Goal: Task Accomplishment & Management: Manage account settings

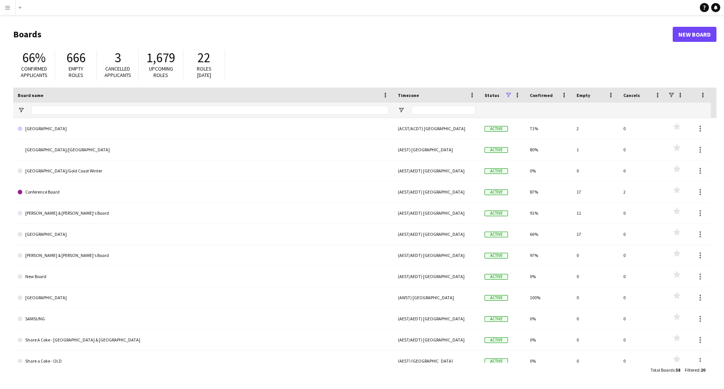
click at [8, 7] on app-icon "Menu" at bounding box center [8, 8] width 6 height 6
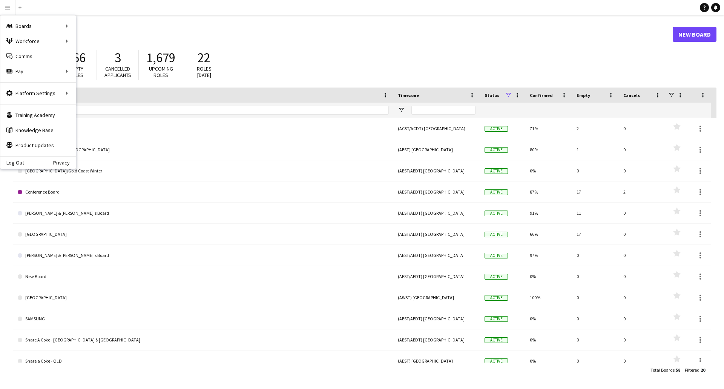
click at [323, 26] on header "Boards New Board" at bounding box center [365, 34] width 704 height 23
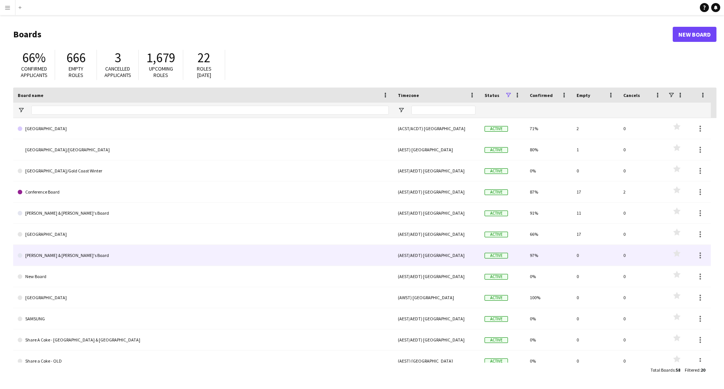
click at [90, 252] on link "[PERSON_NAME] & [PERSON_NAME]'s Board" at bounding box center [203, 255] width 371 height 21
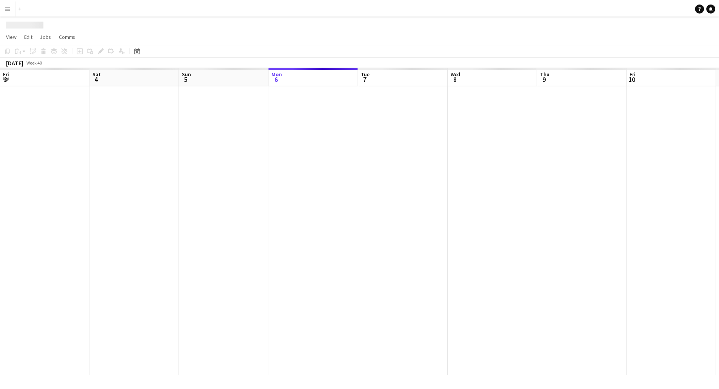
scroll to position [0, 180]
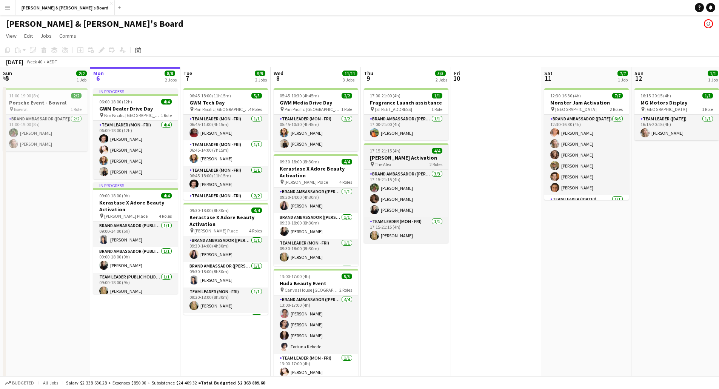
click at [399, 156] on h3 "[PERSON_NAME] Activation" at bounding box center [406, 157] width 85 height 7
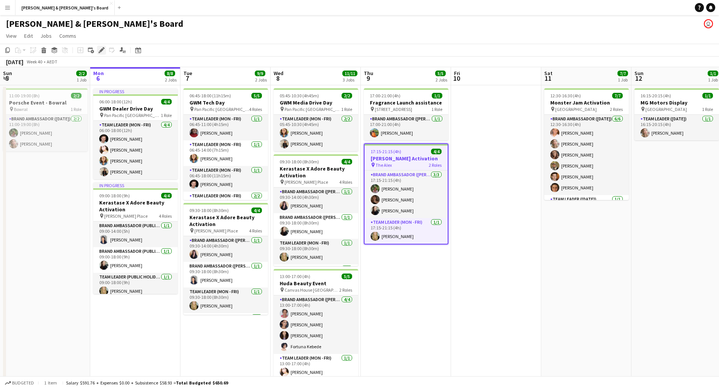
click at [105, 49] on div "Edit" at bounding box center [101, 50] width 9 height 9
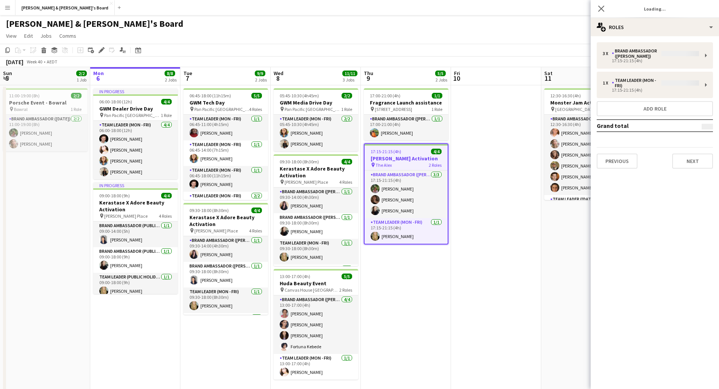
type input "**********"
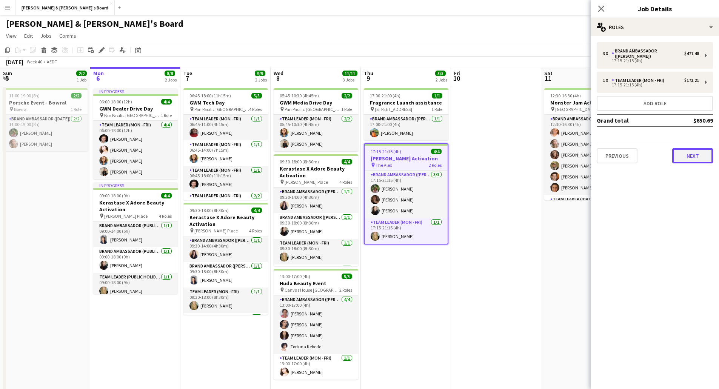
click at [697, 155] on button "Next" at bounding box center [692, 155] width 41 height 15
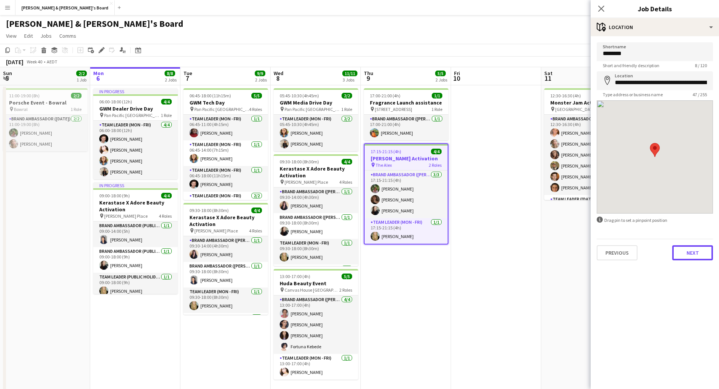
click at [691, 254] on button "Next" at bounding box center [692, 252] width 41 height 15
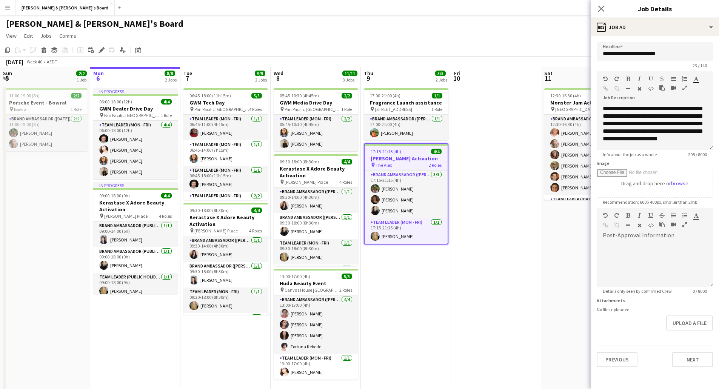
scroll to position [6, 0]
click at [597, 9] on app-icon "Close pop-in" at bounding box center [601, 8] width 11 height 11
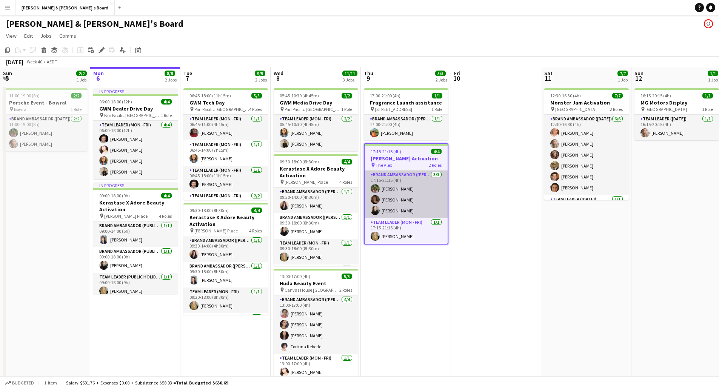
click at [392, 201] on app-card-role "Brand Ambassador (Mon - Fri) 3/3 17:15-21:15 (4h) Laura Sanchidrian-Martinez Ch…" at bounding box center [406, 195] width 83 height 48
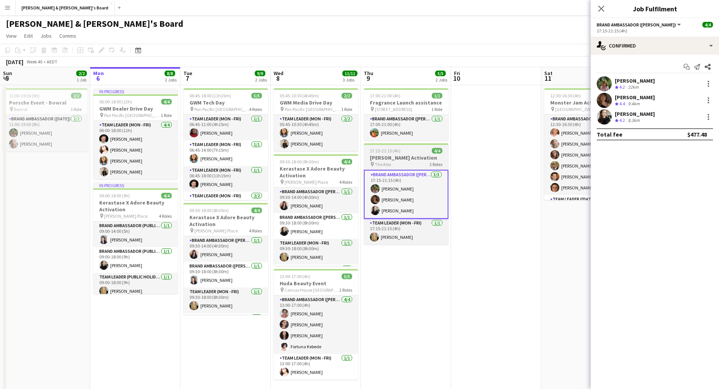
click at [403, 165] on div "pin The Alex 2 Roles" at bounding box center [406, 164] width 85 height 6
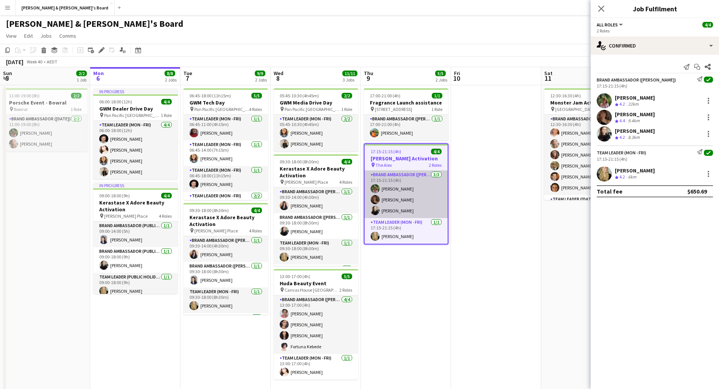
click at [420, 190] on app-card-role "Brand Ambassador (Mon - Fri) 3/3 17:15-21:15 (4h) Laura Sanchidrian-Martinez Ch…" at bounding box center [406, 195] width 83 height 48
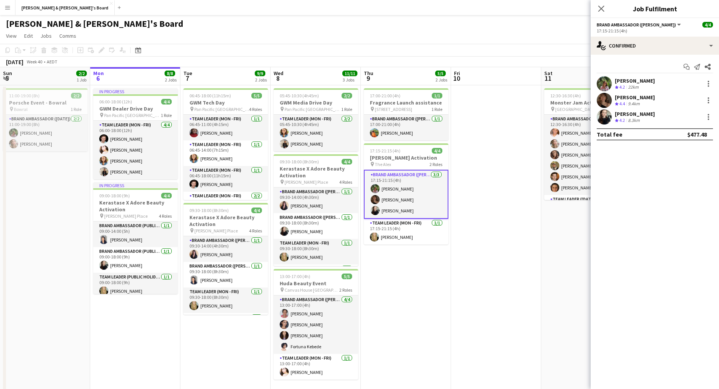
drag, startPoint x: 418, startPoint y: 200, endPoint x: 380, endPoint y: 214, distance: 40.8
click at [380, 214] on app-card-role "Brand Ambassador (Mon - Fri) 3/3 17:15-21:15 (4h) Laura Sanchidrian-Martinez Ch…" at bounding box center [406, 194] width 85 height 49
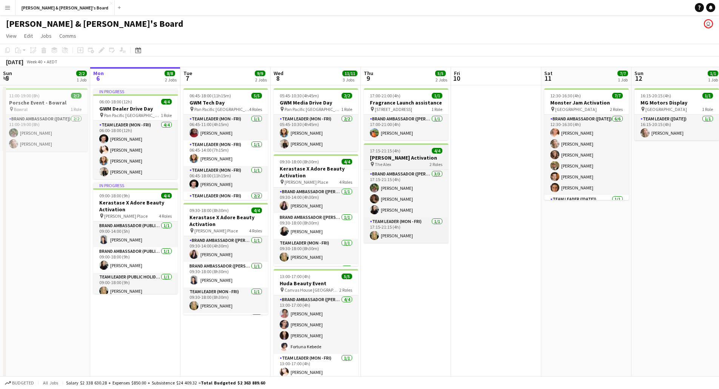
click at [386, 160] on h3 "[PERSON_NAME] Activation" at bounding box center [406, 157] width 85 height 7
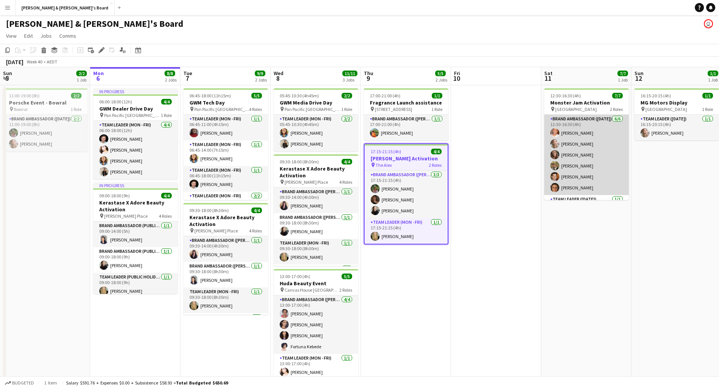
click at [577, 142] on app-card-role "Brand Ambassador (Saturday) 6/6 12:30-16:30 (4h) Sean Perez Annie Anderson Rach…" at bounding box center [586, 155] width 85 height 80
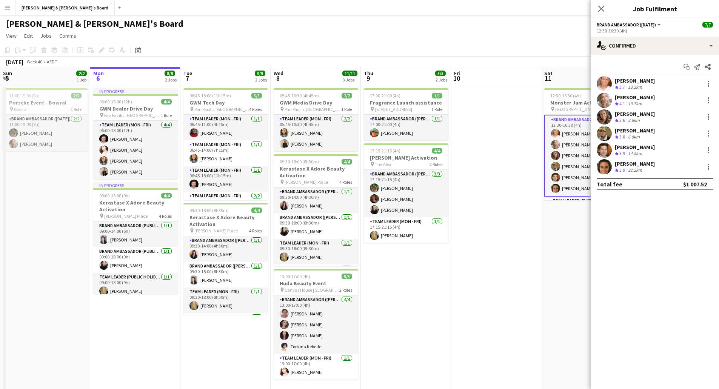
click at [604, 98] on app-user-avatar at bounding box center [604, 100] width 15 height 15
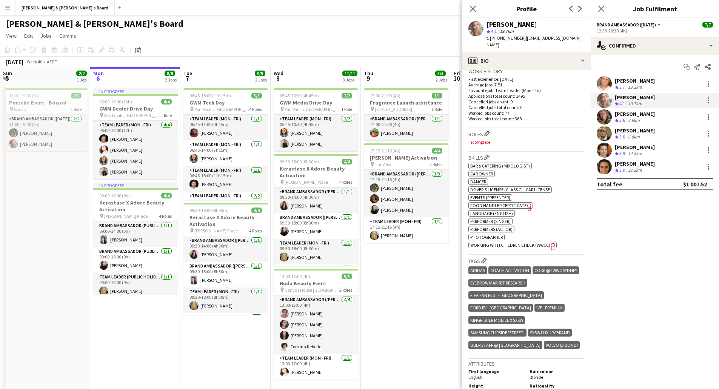
scroll to position [302, 0]
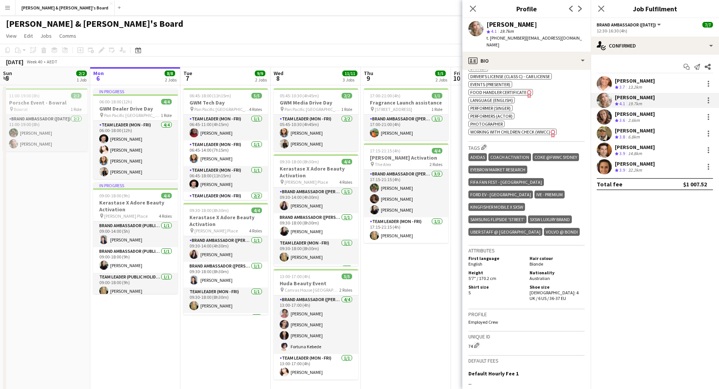
click at [389, 281] on app-date-cell "17:00-21:00 (4h) 1/1 Fragrance Launch assistance pin 563 Little Lonsdale Street…" at bounding box center [406, 374] width 90 height 579
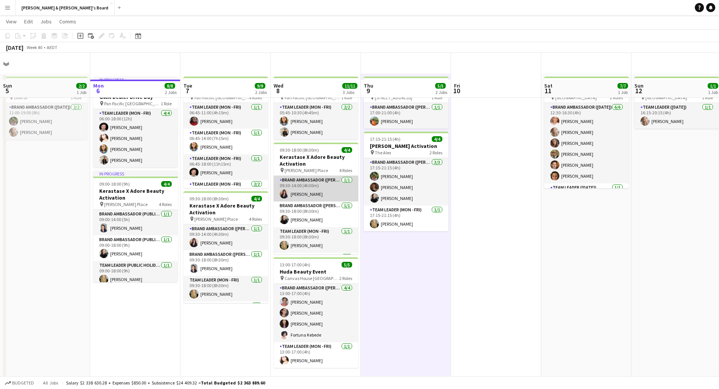
scroll to position [0, 0]
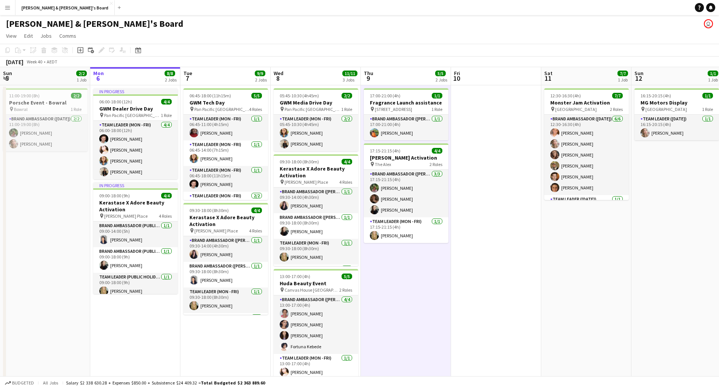
click at [12, 3] on button "Menu" at bounding box center [7, 7] width 15 height 15
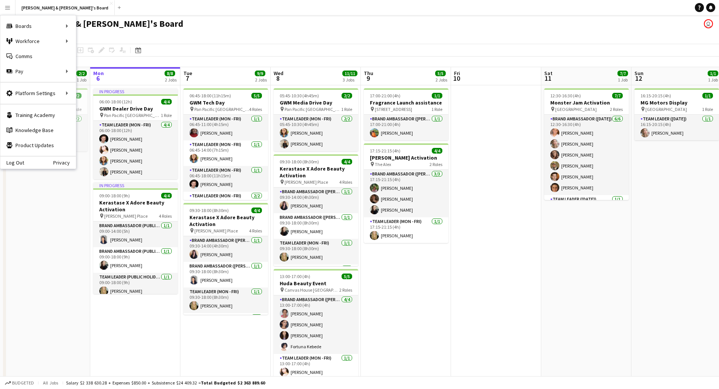
click at [235, 26] on div "Neil & Jenny's Board user" at bounding box center [359, 22] width 719 height 14
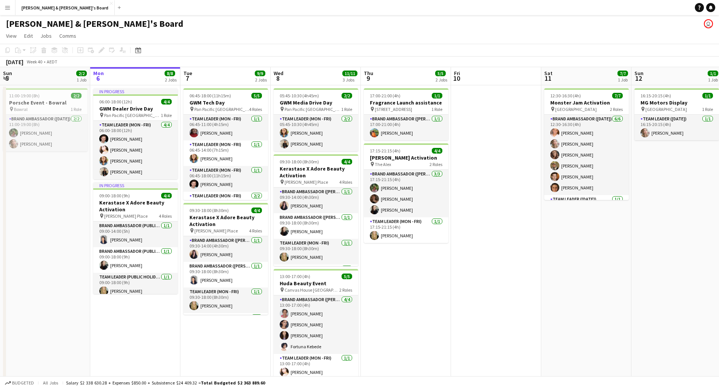
click at [5, 12] on button "Menu" at bounding box center [7, 7] width 15 height 15
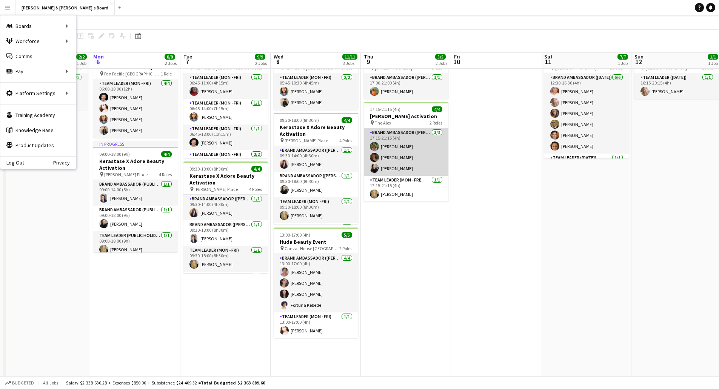
scroll to position [75, 0]
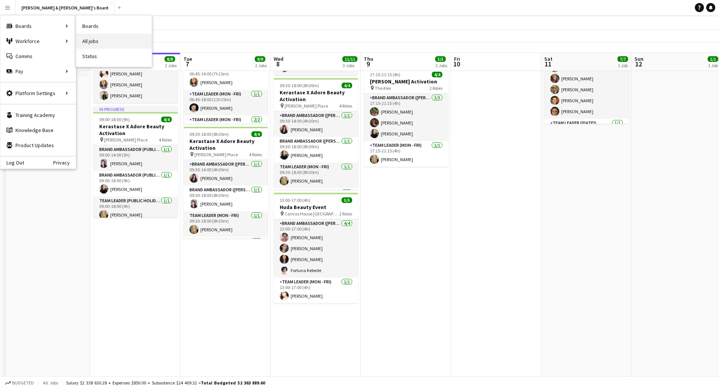
click at [107, 39] on link "All jobs" at bounding box center [113, 41] width 75 height 15
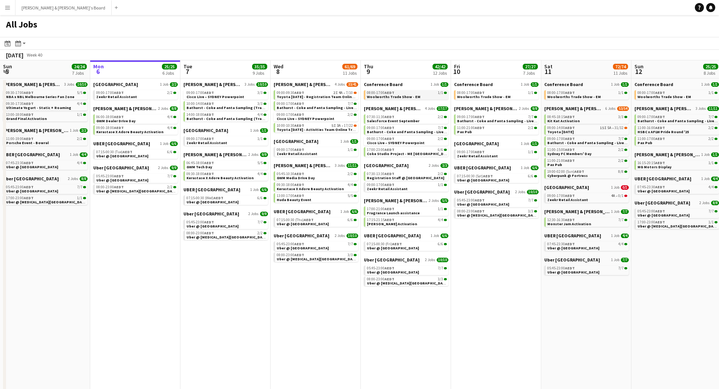
click at [415, 99] on app-brief-job-card "08:00-17:00 AEDT 1/1 Woolworths Trade Show - EM" at bounding box center [406, 94] width 85 height 9
click at [413, 95] on span "Woolworths Trade Show - EM" at bounding box center [394, 96] width 54 height 5
click at [399, 97] on span "Woolworths Trade Show - EM" at bounding box center [394, 96] width 54 height 5
click at [344, 186] on div "09:30-18:00 AEDT 4/4" at bounding box center [317, 185] width 80 height 4
click at [375, 218] on span "17:15-21:15 AEDT" at bounding box center [381, 220] width 28 height 4
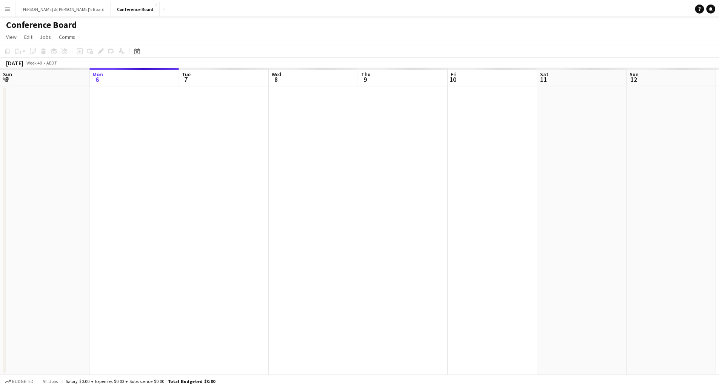
scroll to position [0, 260]
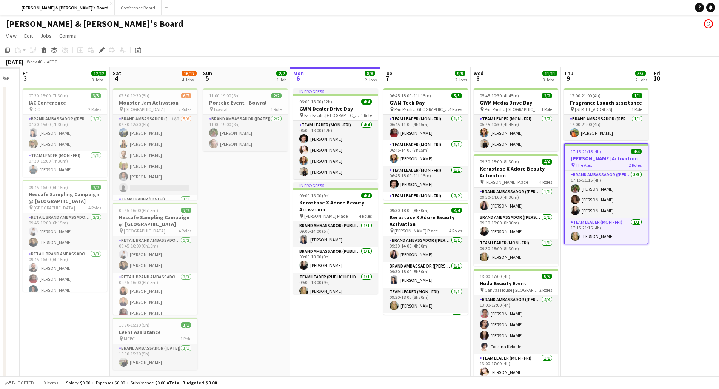
scroll to position [0, 166]
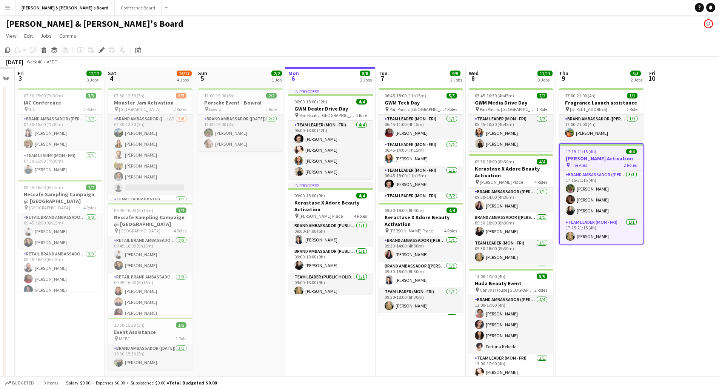
drag, startPoint x: 77, startPoint y: 322, endPoint x: 437, endPoint y: 329, distance: 359.7
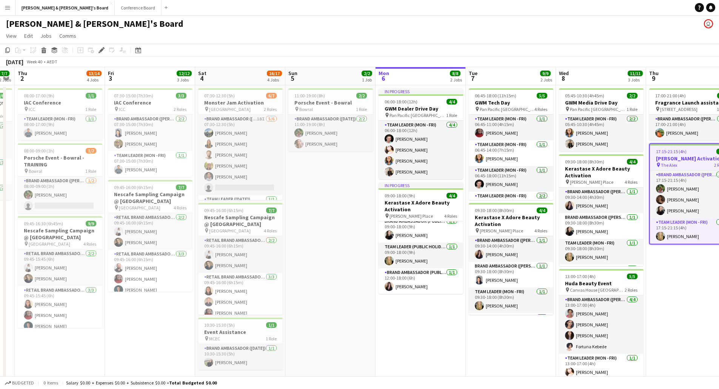
scroll to position [0, 211]
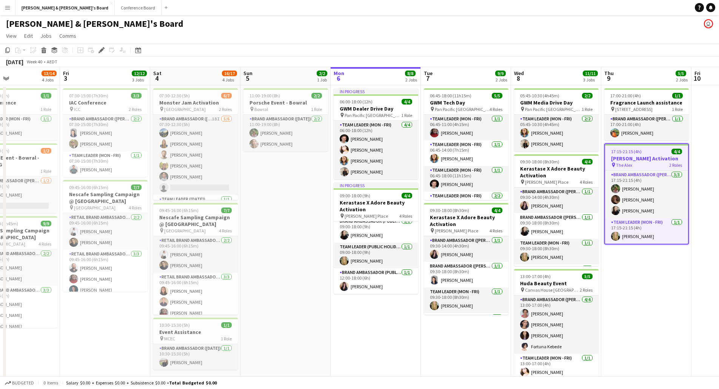
drag, startPoint x: 316, startPoint y: 298, endPoint x: 361, endPoint y: 295, distance: 44.7
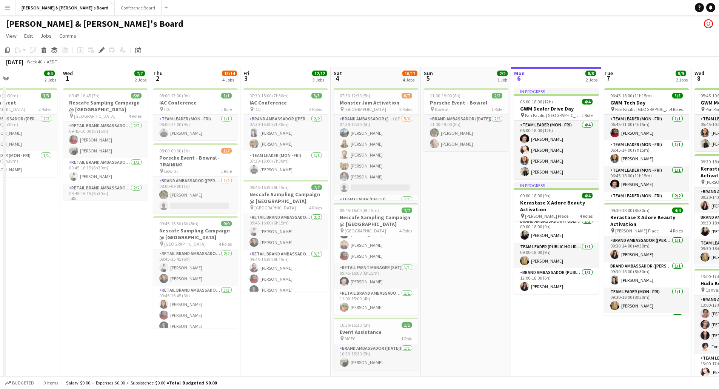
drag, startPoint x: 188, startPoint y: 313, endPoint x: 344, endPoint y: 315, distance: 156.6
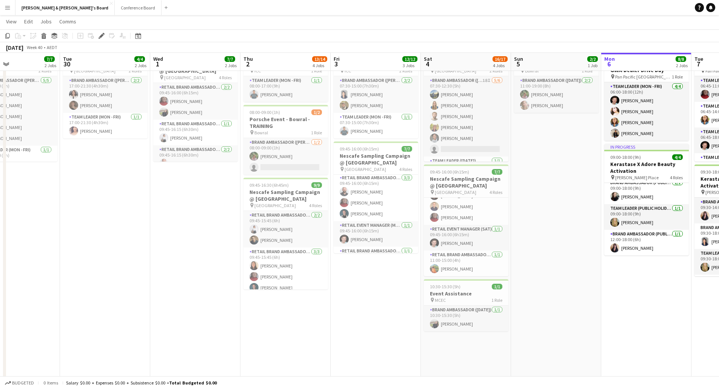
scroll to position [0, 210]
drag, startPoint x: 212, startPoint y: 194, endPoint x: 212, endPoint y: 207, distance: 13.2
click at [212, 207] on app-date-cell "09:45-16:45 (7h) 6/6 Nescafe Sampling Campaign @ [GEOGRAPHIC_DATA] pin Melbourn…" at bounding box center [196, 336] width 90 height 579
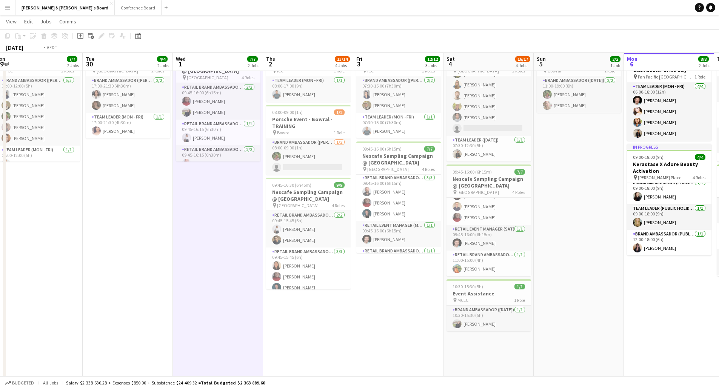
scroll to position [0, 224]
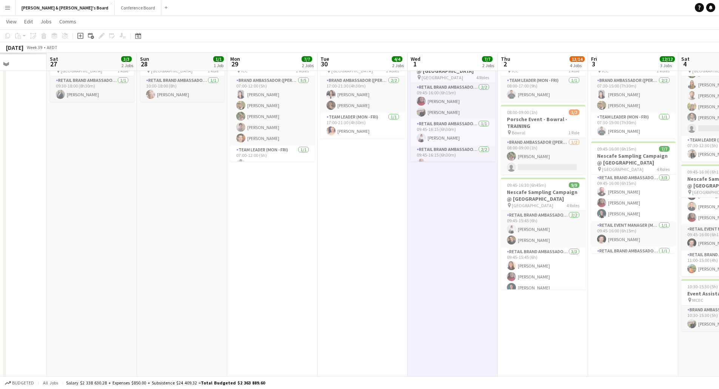
drag, startPoint x: 154, startPoint y: 188, endPoint x: 383, endPoint y: 203, distance: 229.5
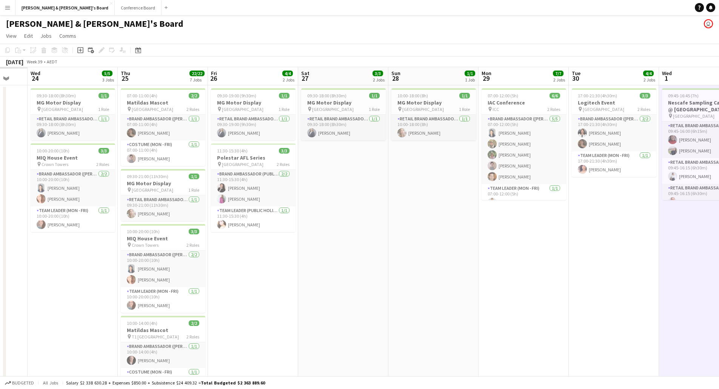
scroll to position [0, 227]
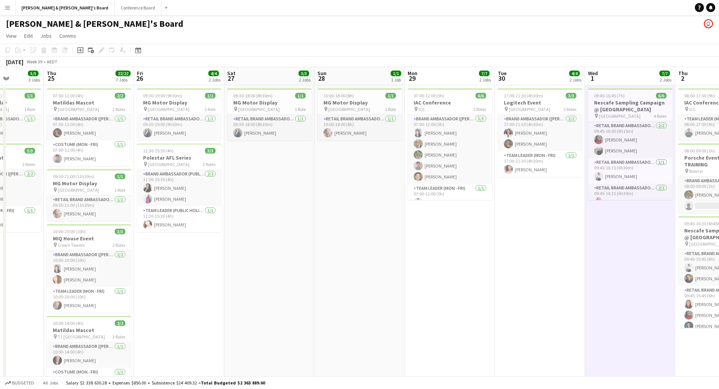
drag, startPoint x: 223, startPoint y: 223, endPoint x: 401, endPoint y: 233, distance: 177.6
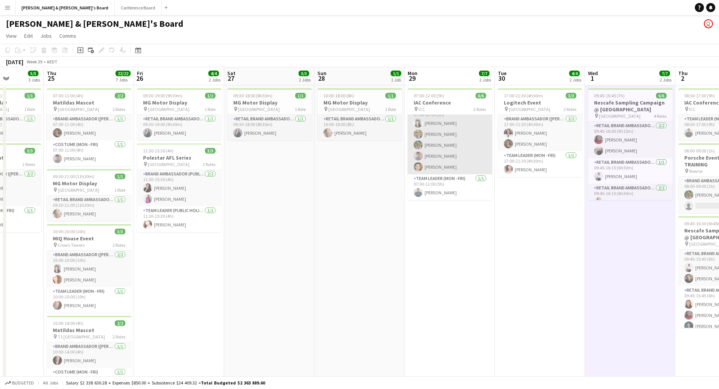
click at [418, 150] on app-card-role "Brand Ambassador ([PERSON_NAME]) [DATE] 07:00-12:00 (5h) [PERSON_NAME] [PERSON_…" at bounding box center [450, 139] width 85 height 69
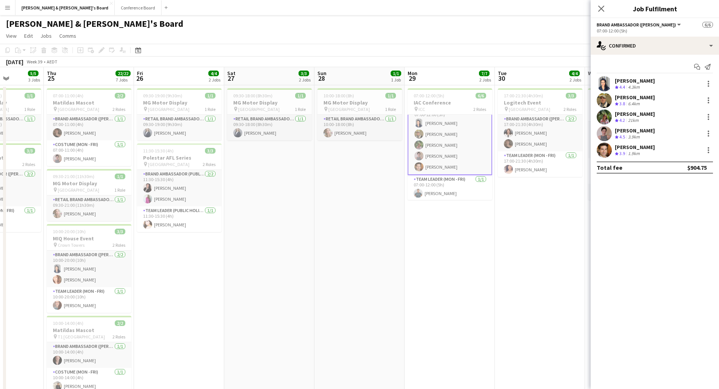
click at [604, 130] on app-user-avatar at bounding box center [604, 133] width 15 height 15
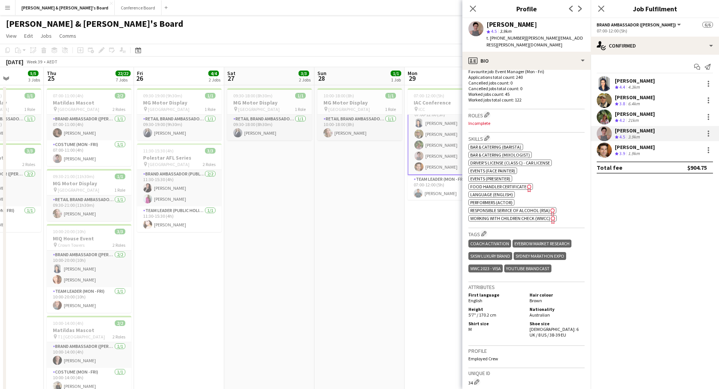
scroll to position [264, 0]
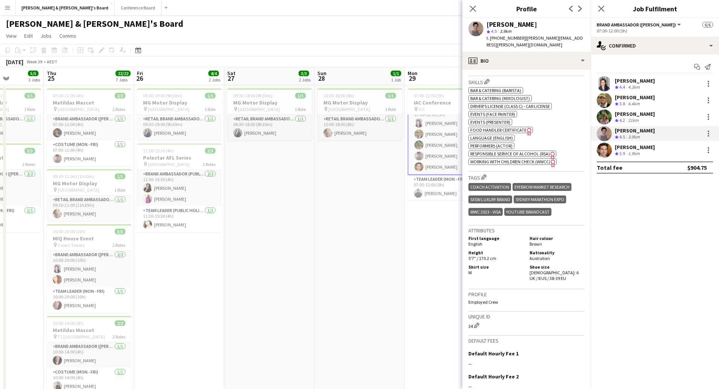
click at [316, 163] on app-date-cell "10:00-18:00 (8h) 1/1 MG Motor Display pin [GEOGRAPHIC_DATA] 1 Role RETAIL Brand…" at bounding box center [359, 374] width 90 height 579
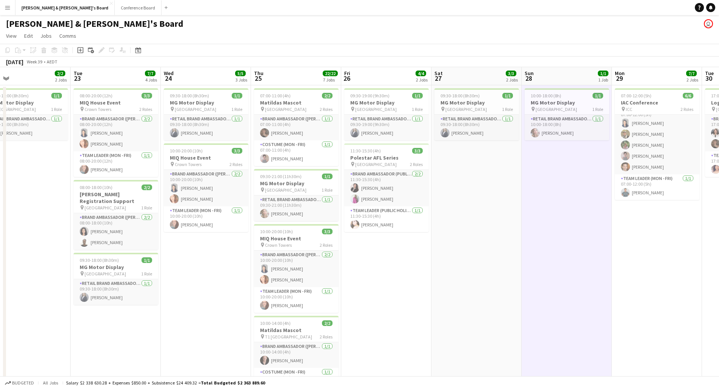
scroll to position [0, 189]
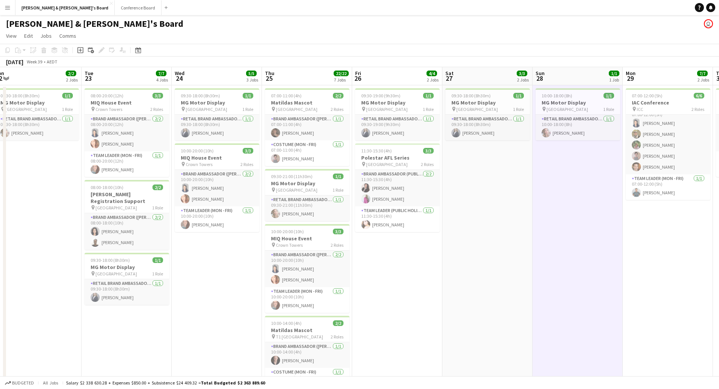
drag, startPoint x: 240, startPoint y: 183, endPoint x: 458, endPoint y: 188, distance: 218.1
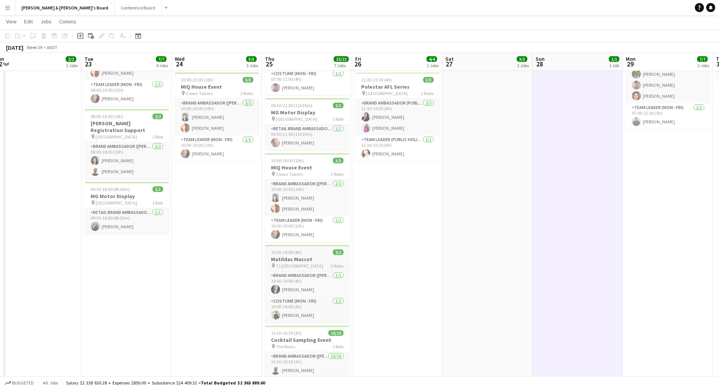
scroll to position [75, 0]
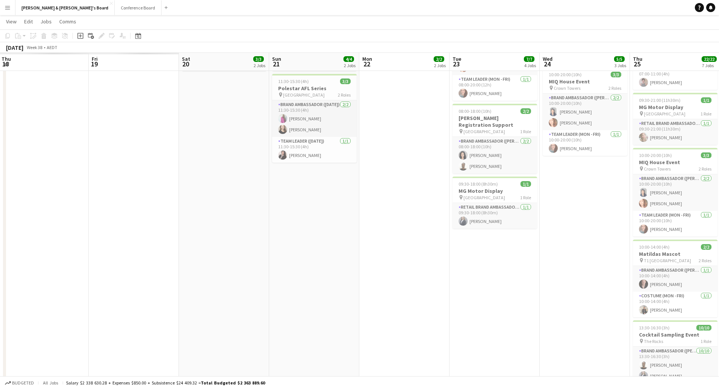
drag, startPoint x: 237, startPoint y: 197, endPoint x: 605, endPoint y: 249, distance: 371.6
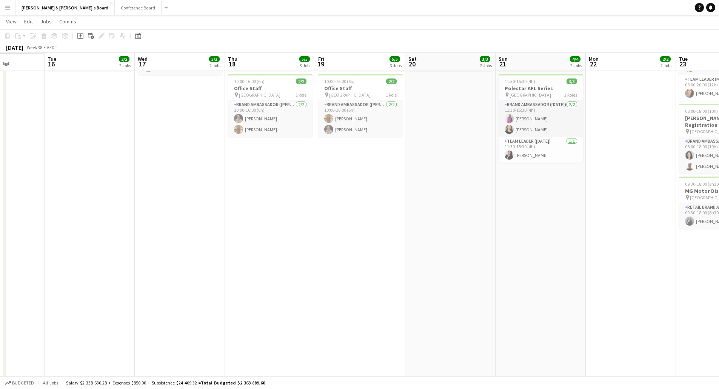
drag, startPoint x: 336, startPoint y: 240, endPoint x: 591, endPoint y: 244, distance: 255.1
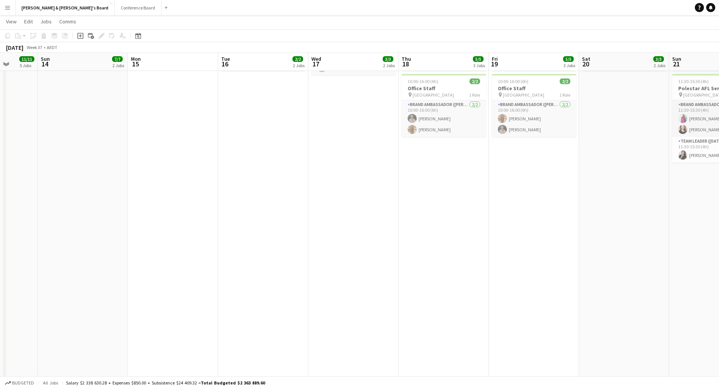
drag, startPoint x: 279, startPoint y: 224, endPoint x: 604, endPoint y: 238, distance: 325.2
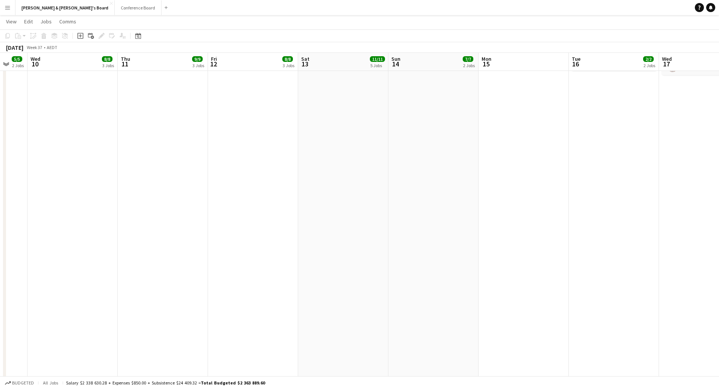
drag, startPoint x: 332, startPoint y: 215, endPoint x: 468, endPoint y: 216, distance: 136.2
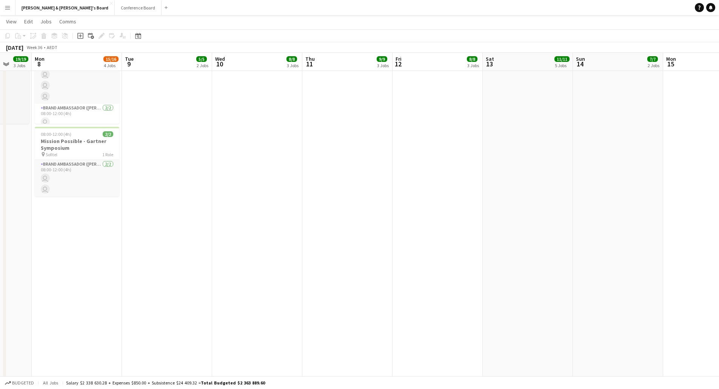
drag, startPoint x: 435, startPoint y: 198, endPoint x: 532, endPoint y: 204, distance: 97.2
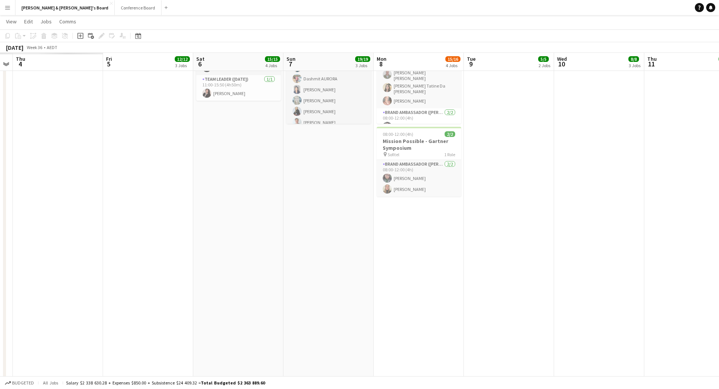
drag, startPoint x: 422, startPoint y: 235, endPoint x: 563, endPoint y: 252, distance: 141.7
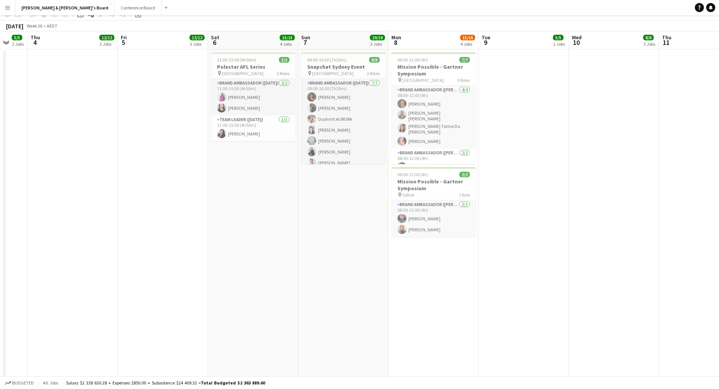
scroll to position [0, 0]
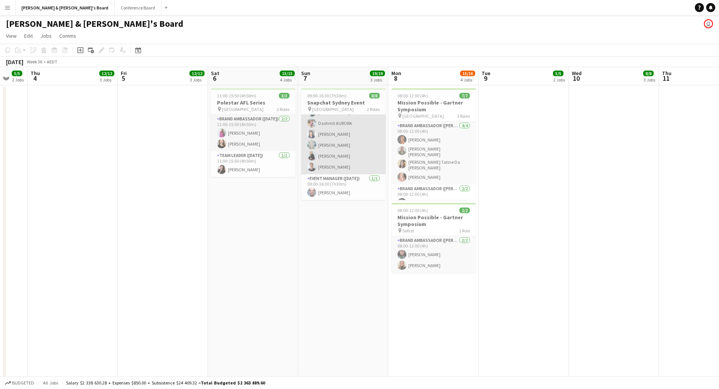
click at [366, 157] on app-card-role "Brand Ambassador ([DATE]) [DATE] 09:00-16:30 (7h30m) [PERSON_NAME] [PERSON_NAME…" at bounding box center [343, 128] width 85 height 91
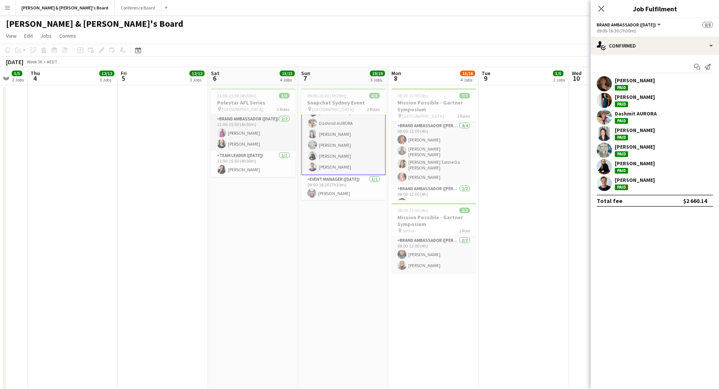
click at [611, 167] on app-user-avatar at bounding box center [604, 166] width 15 height 15
